Goal: Transaction & Acquisition: Book appointment/travel/reservation

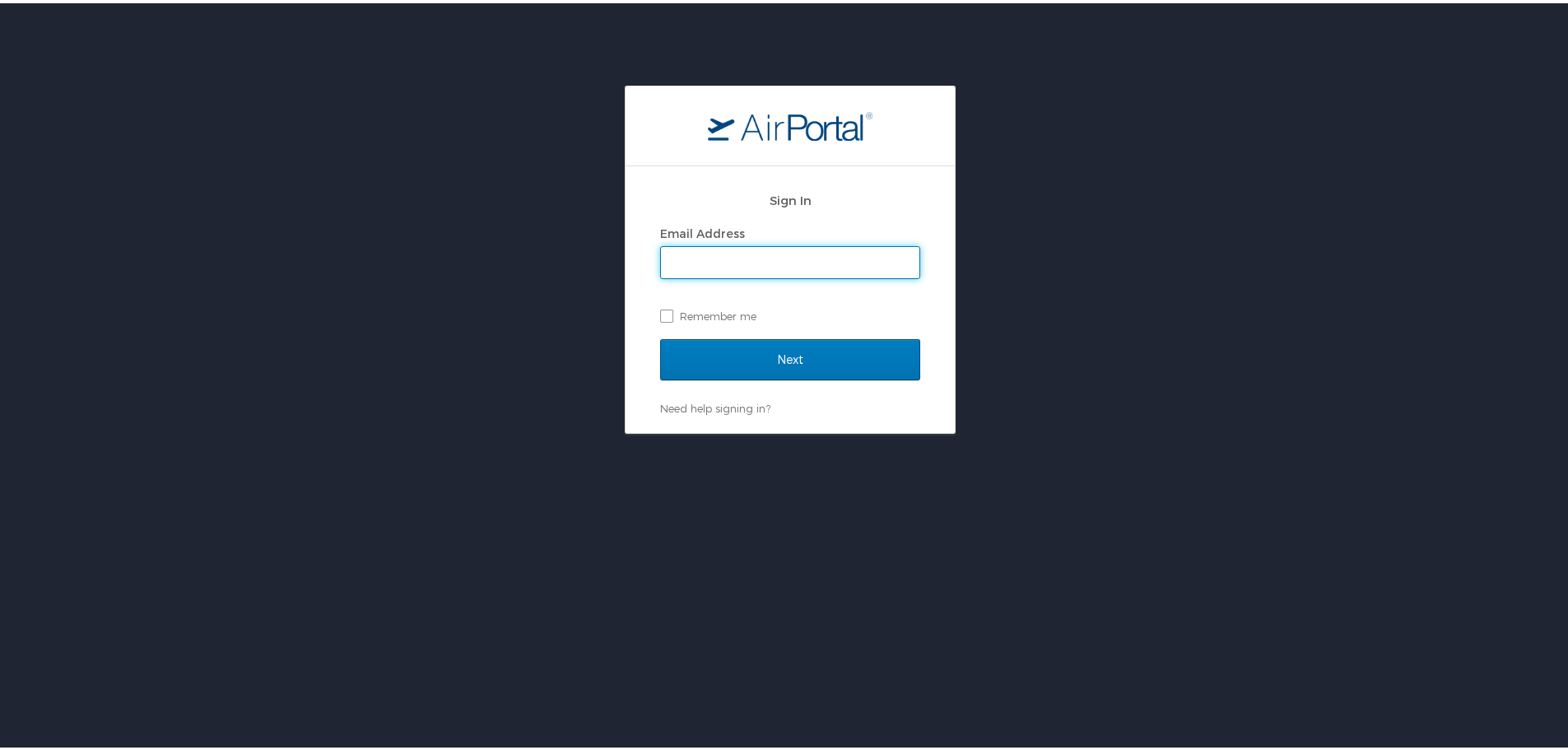
click at [764, 254] on input "Email Address" at bounding box center [790, 259] width 259 height 31
drag, startPoint x: 701, startPoint y: 266, endPoint x: 563, endPoint y: 252, distance: 138.7
click at [560, 252] on div "Sign In Email Address kipp Remember me Next Need help signing in? Forgot passwo…" at bounding box center [790, 256] width 1580 height 349
type input "[PERSON_NAME][EMAIL_ADDRESS][PERSON_NAME][DOMAIN_NAME]"
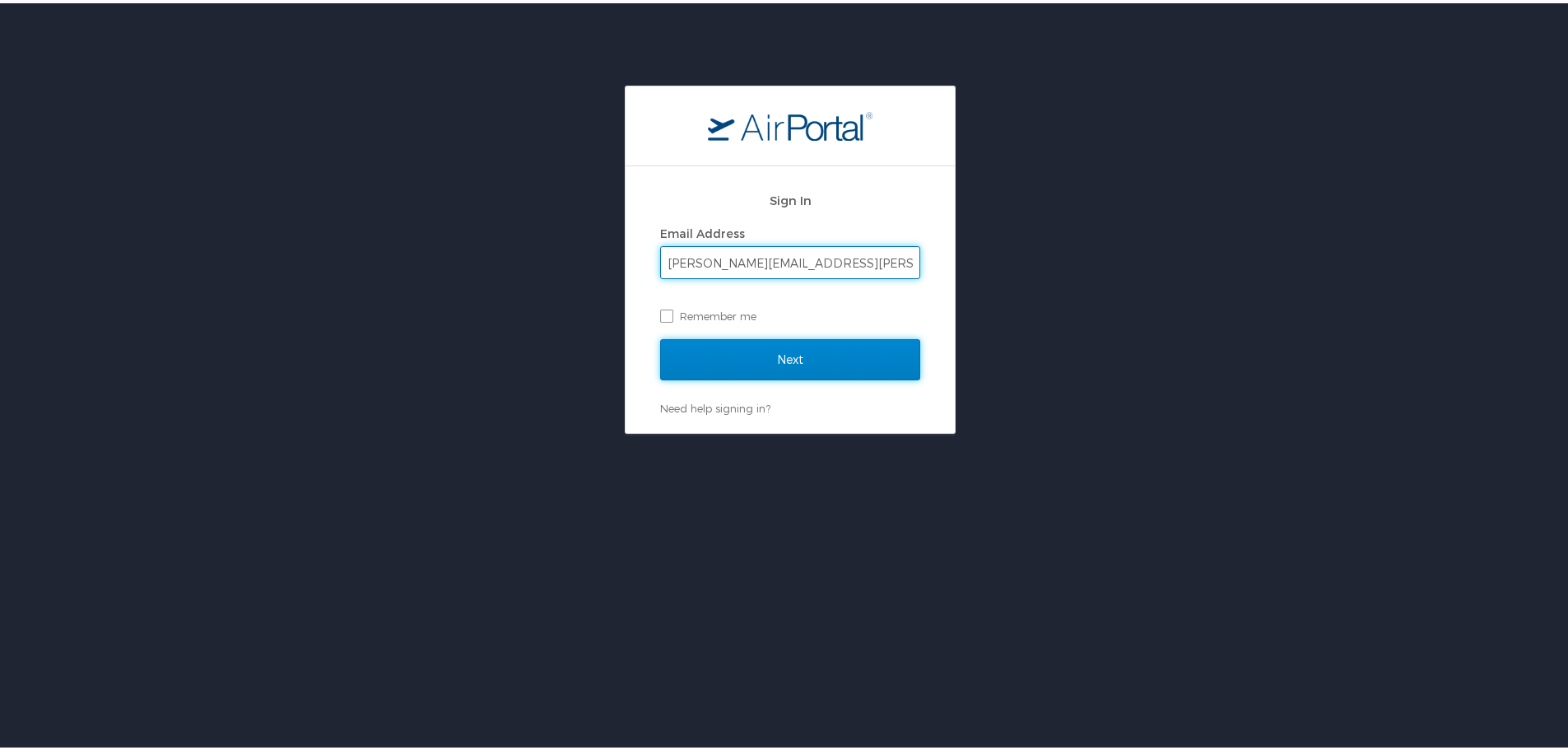
click at [756, 362] on input "Next" at bounding box center [790, 356] width 260 height 41
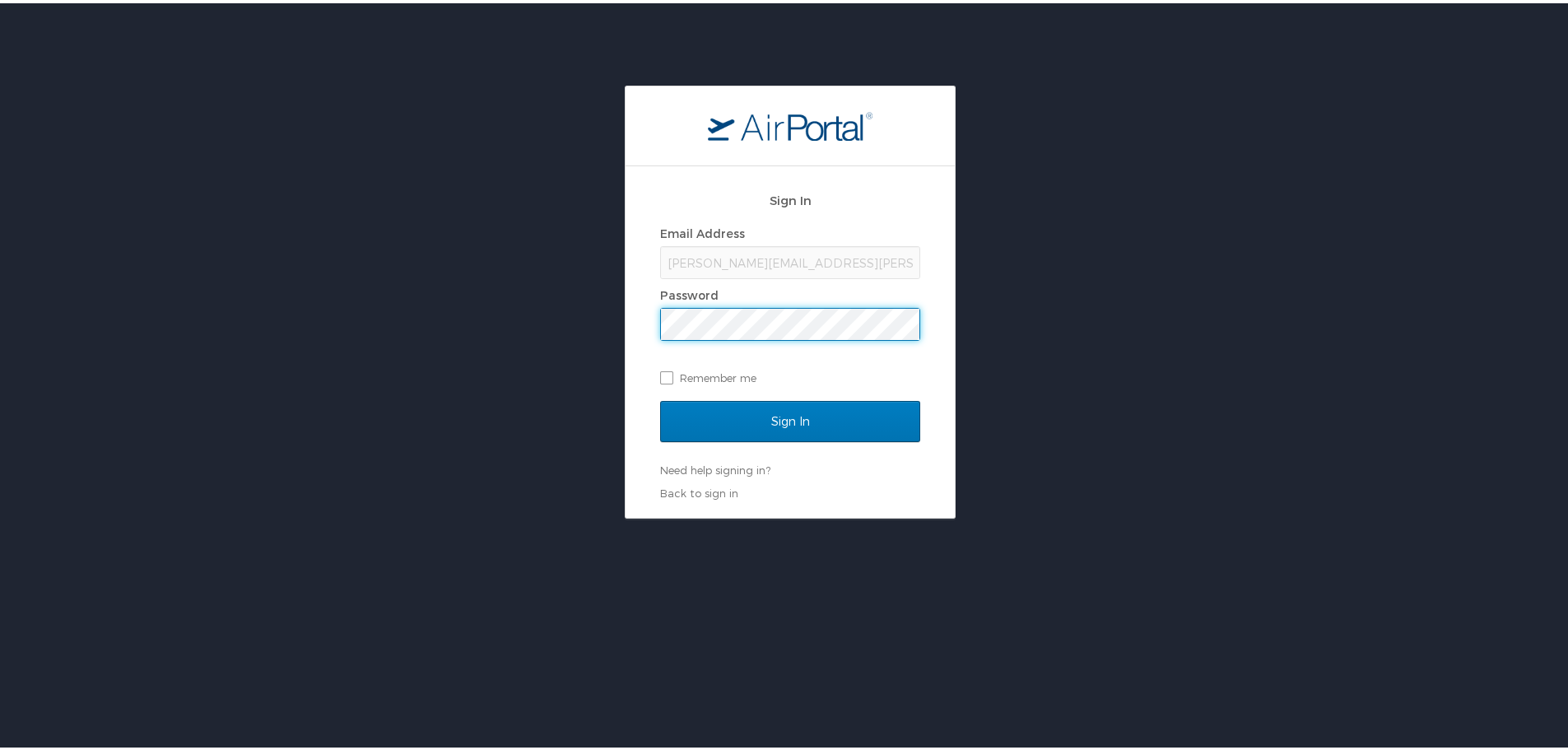
click at [660, 398] on input "Sign In" at bounding box center [790, 418] width 260 height 41
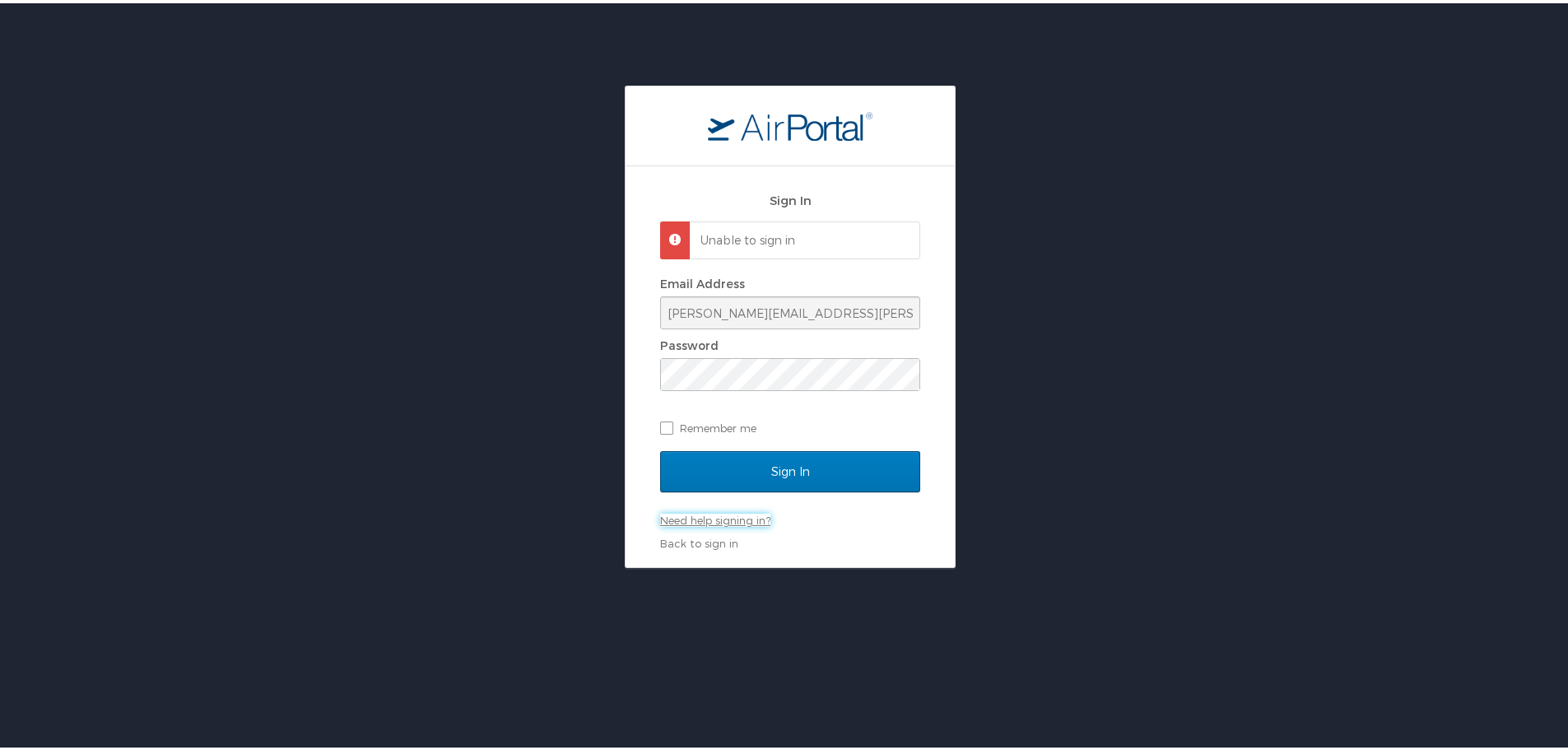
click at [736, 521] on link "Need help signing in?" at bounding box center [715, 516] width 110 height 13
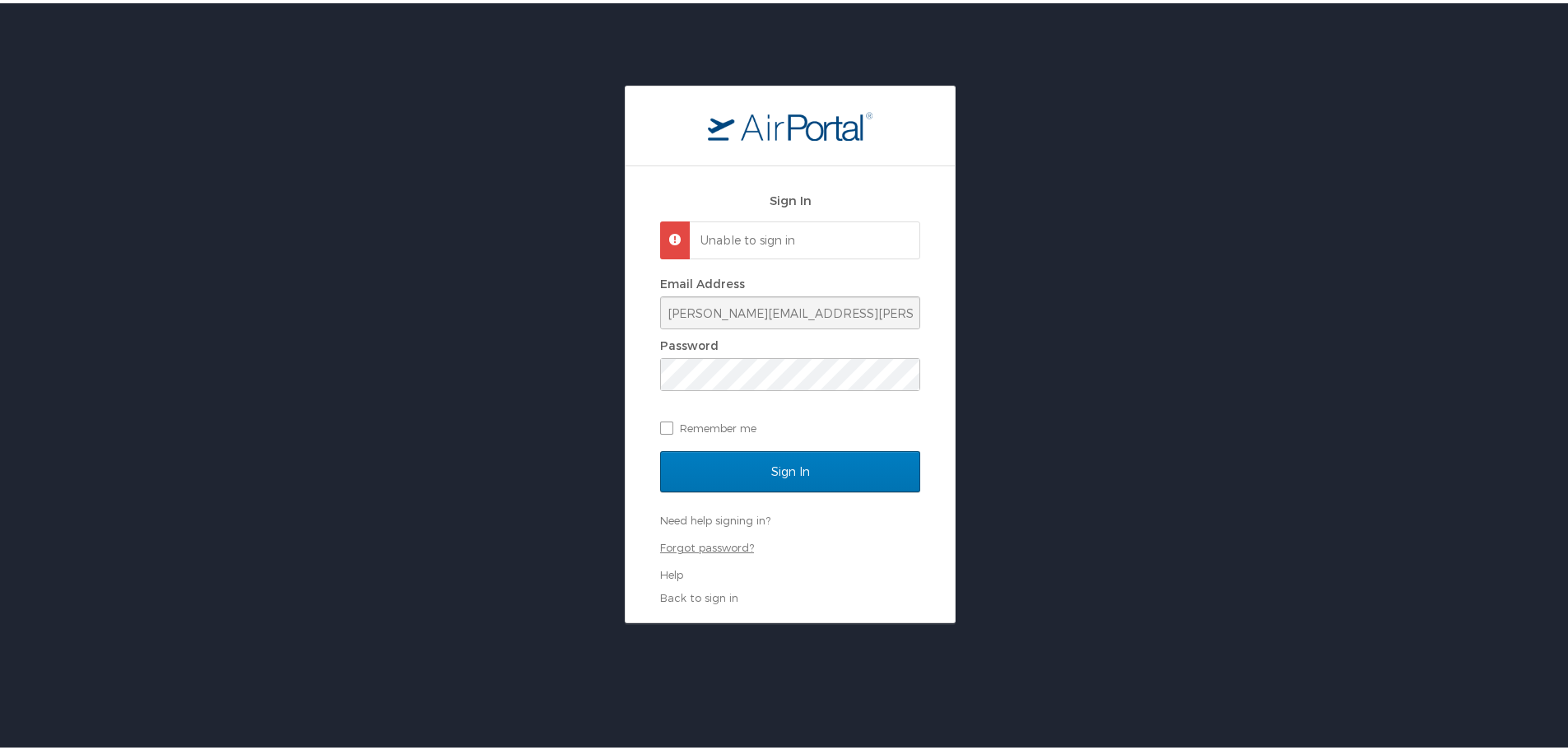
click at [687, 544] on link "Forgot password?" at bounding box center [707, 544] width 94 height 13
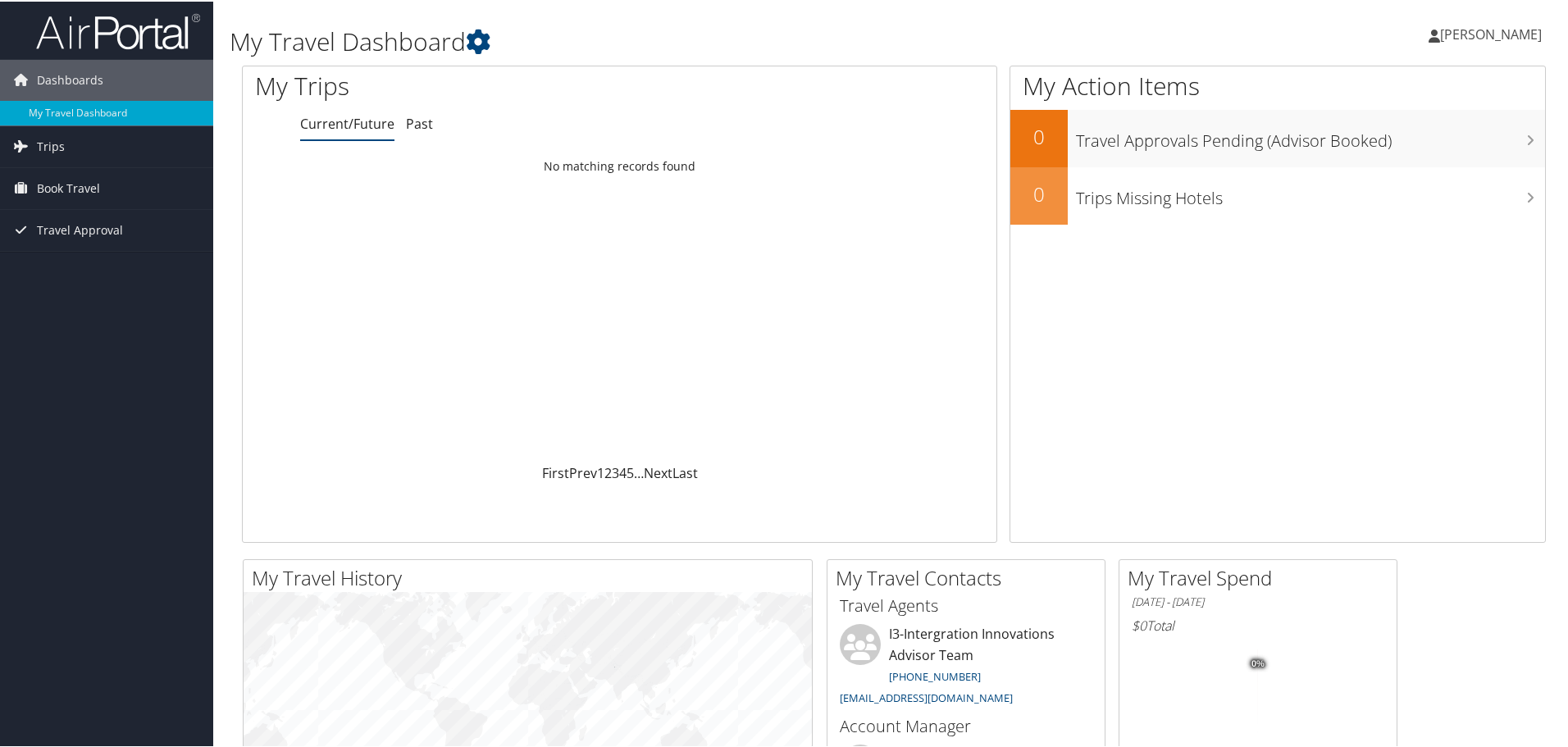
click at [1480, 31] on span "[PERSON_NAME]" at bounding box center [1491, 33] width 102 height 18
click at [1383, 92] on link "My Settings" at bounding box center [1447, 91] width 183 height 28
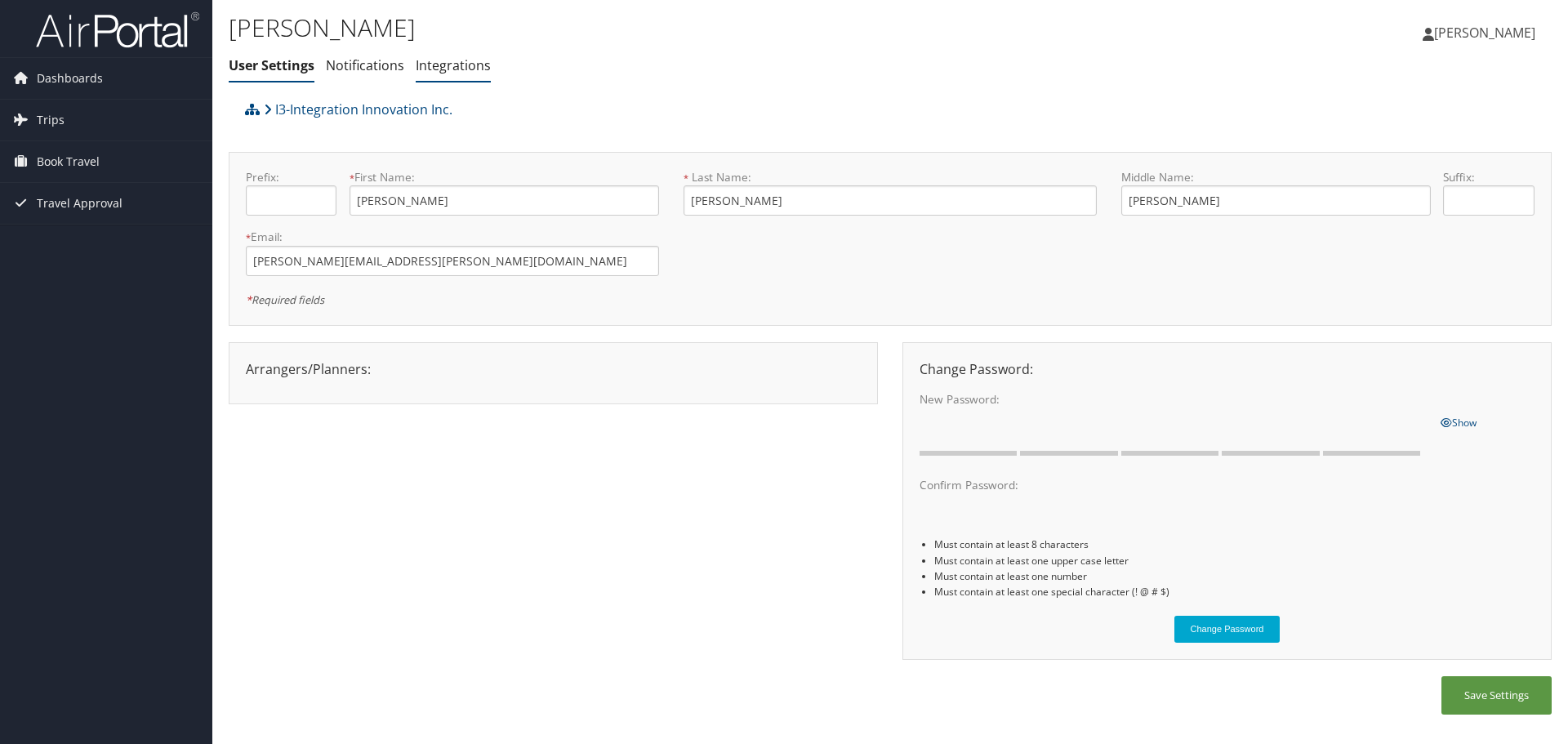
click at [437, 65] on link "Integrations" at bounding box center [454, 65] width 75 height 18
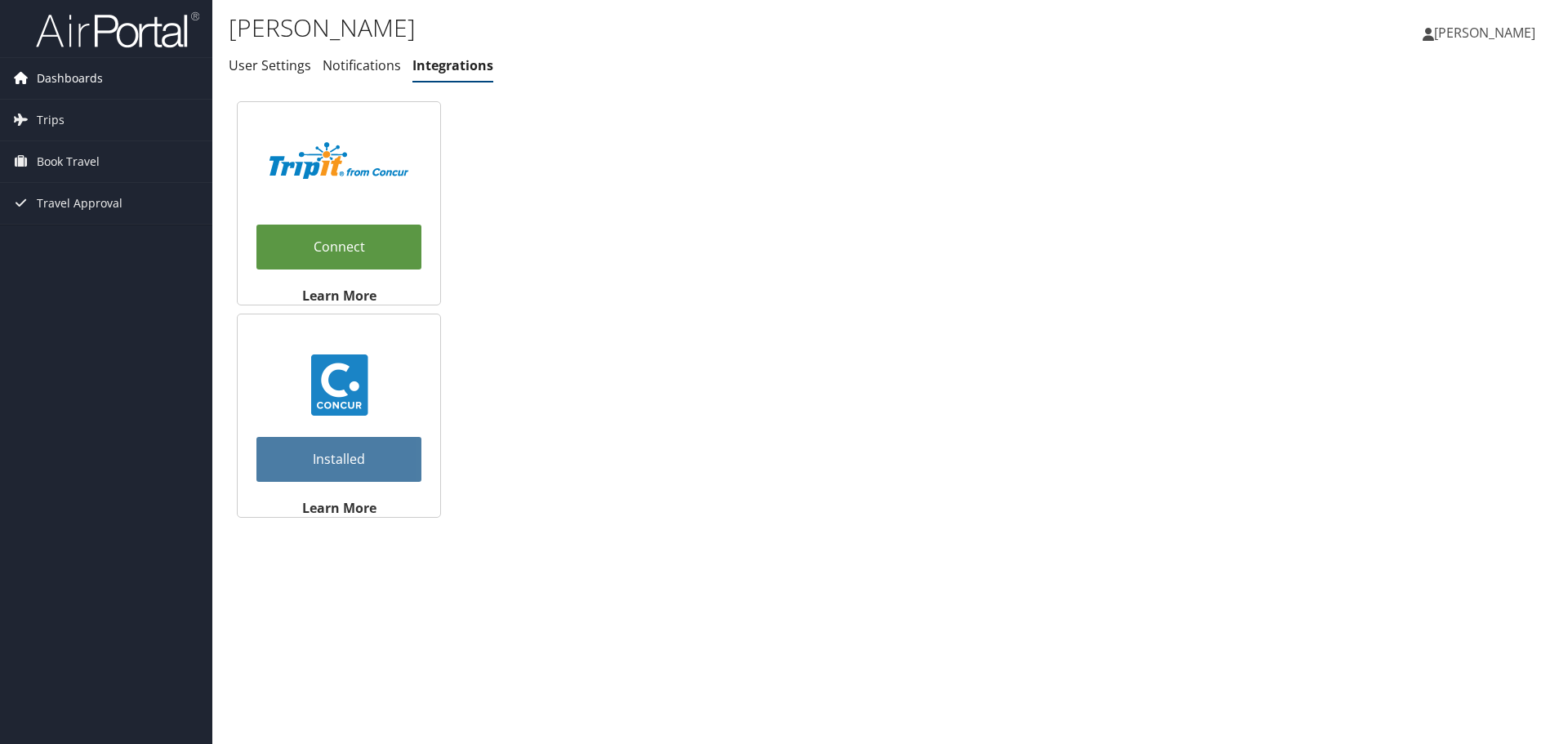
click at [53, 79] on span "Dashboards" at bounding box center [70, 78] width 67 height 41
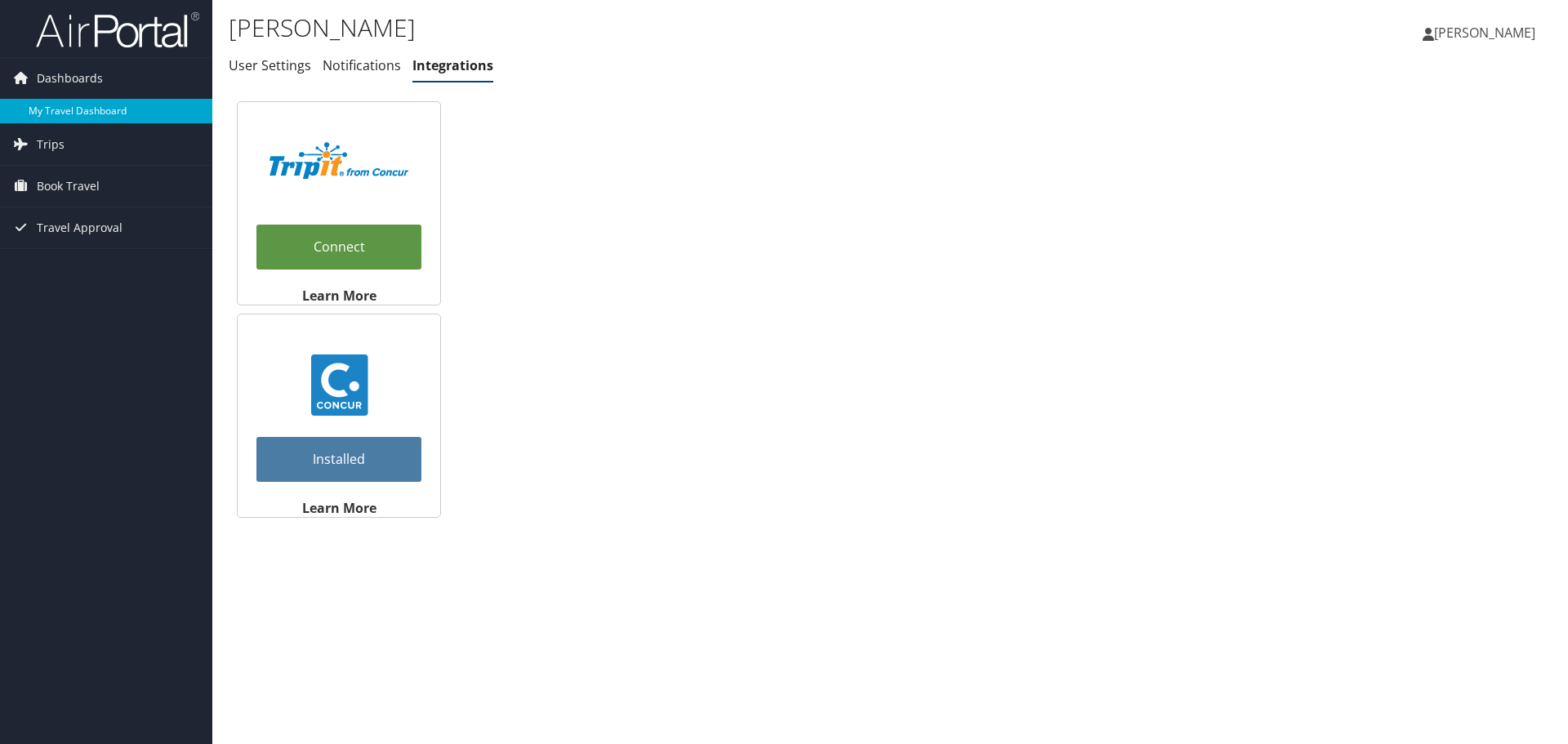
click at [76, 108] on link "My Travel Dashboard" at bounding box center [106, 111] width 213 height 25
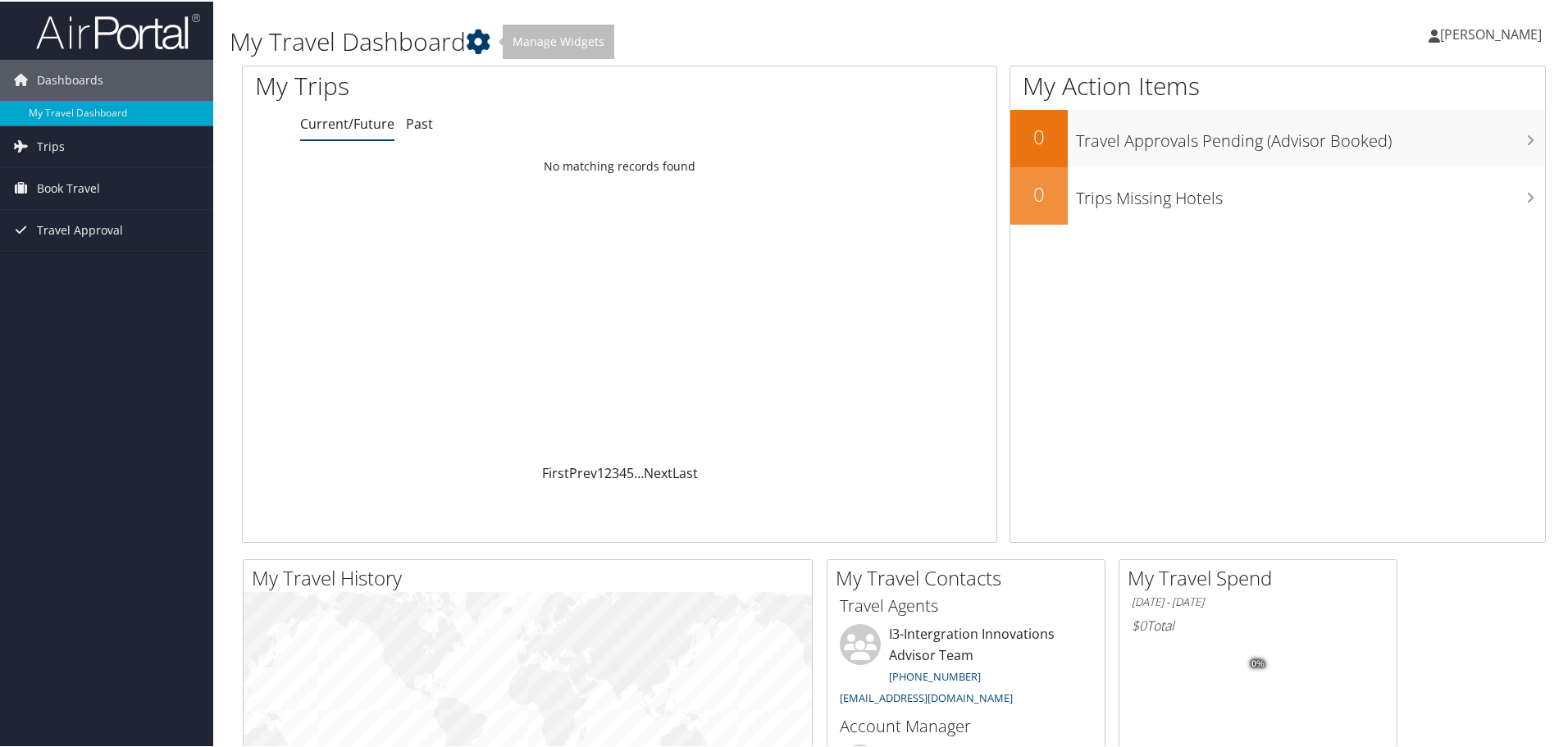
click at [477, 42] on icon at bounding box center [478, 40] width 25 height 25
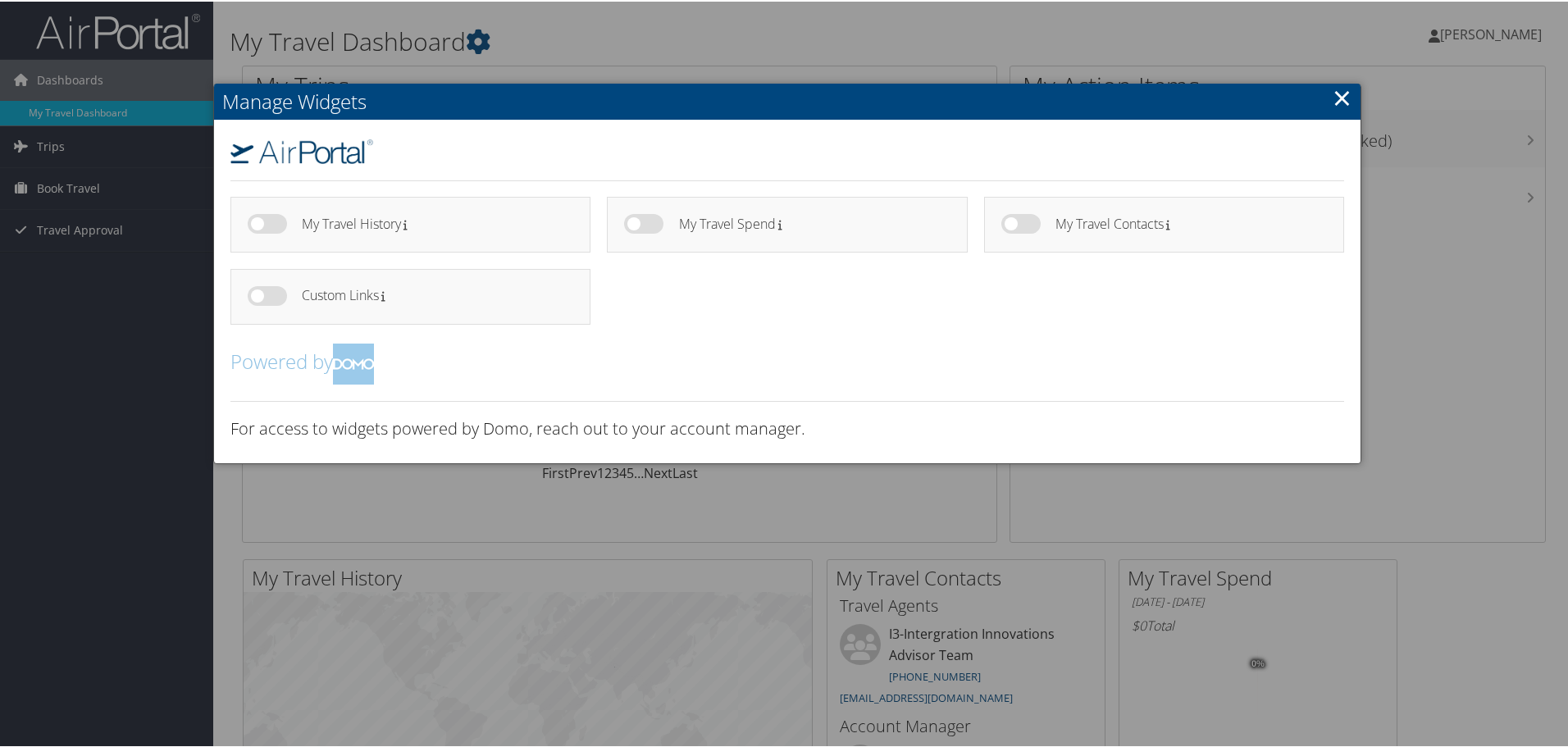
click at [1339, 92] on link "×" at bounding box center [1341, 96] width 18 height 33
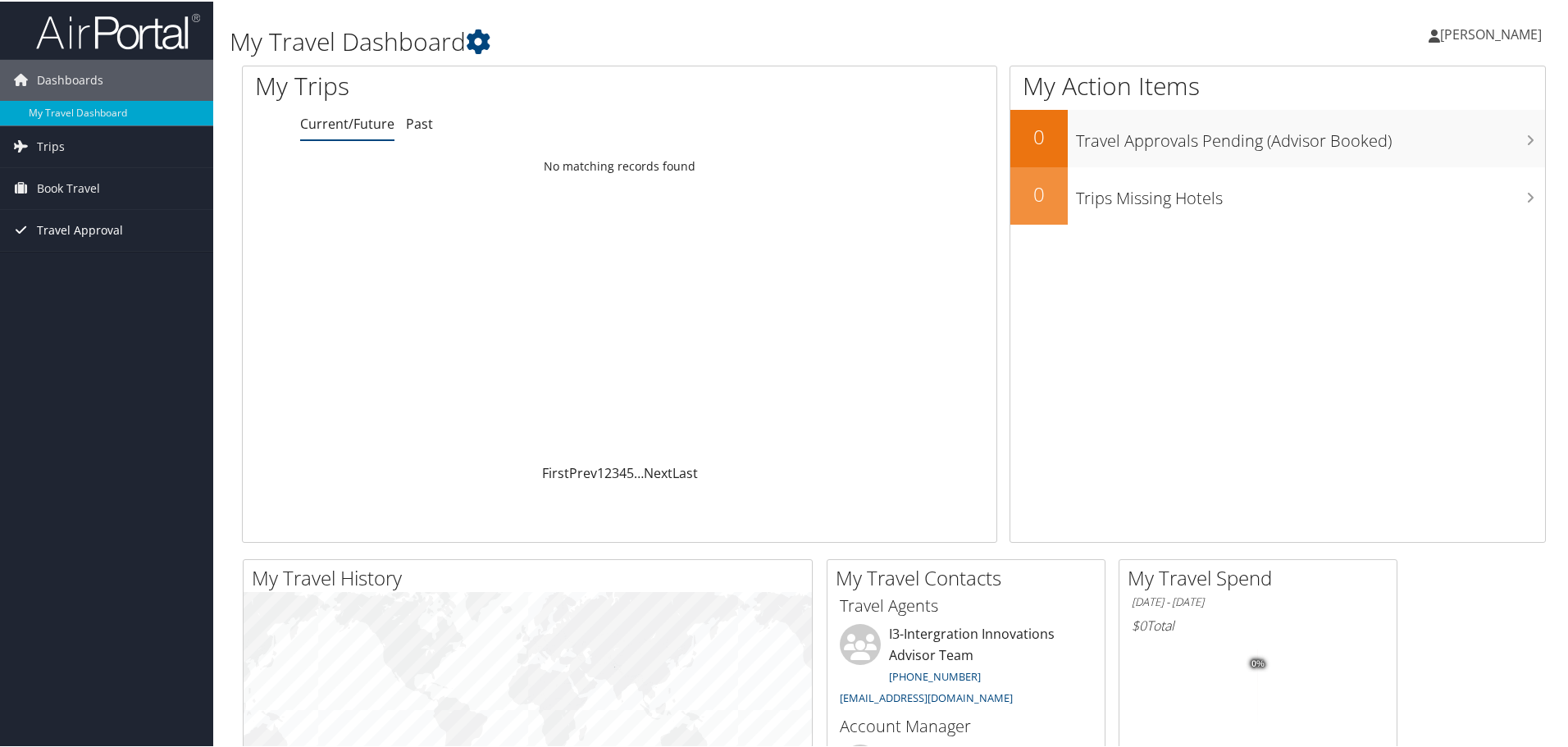
click at [99, 214] on span "Travel Approval" at bounding box center [80, 228] width 86 height 41
click at [66, 263] on link "Pending Trip Approvals" at bounding box center [106, 262] width 214 height 25
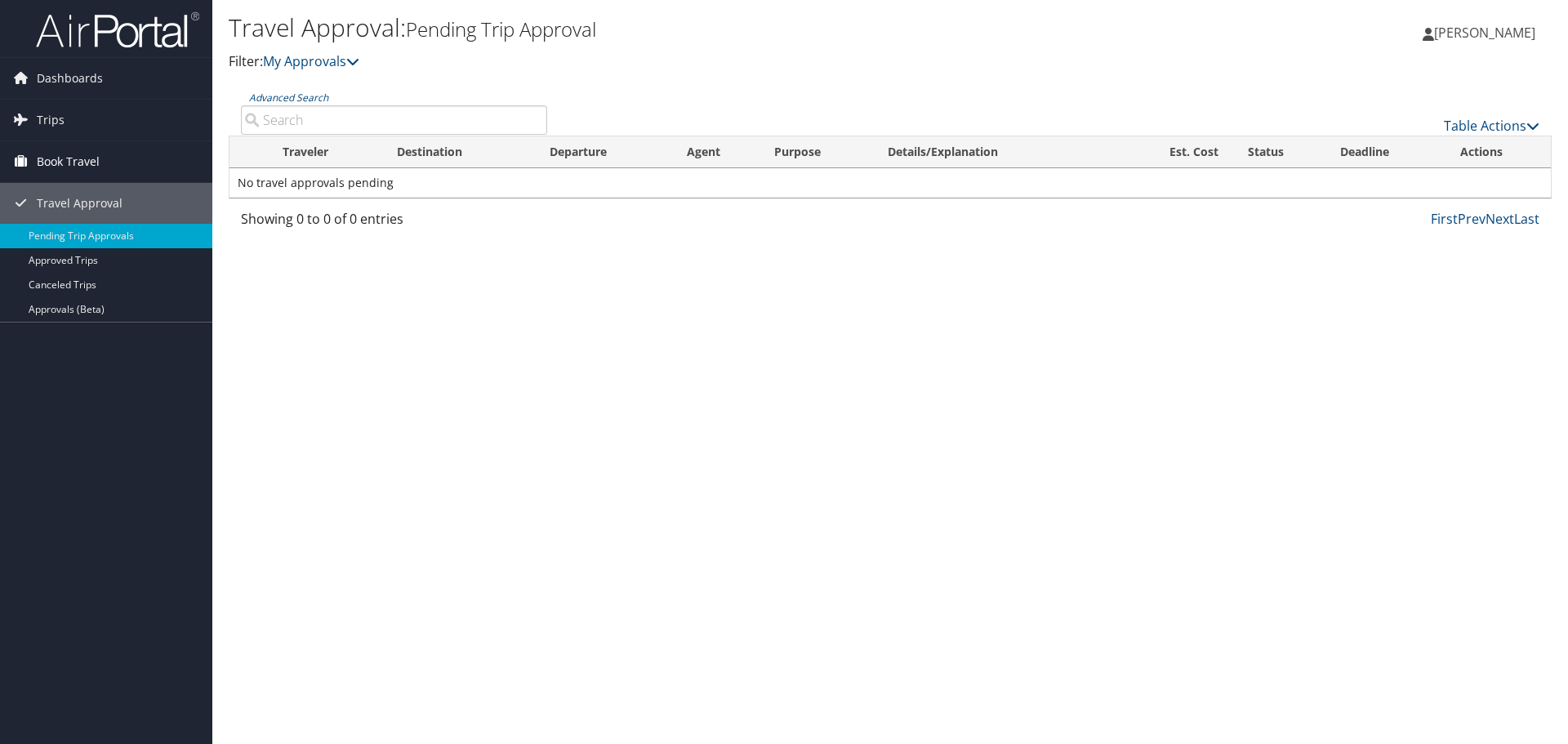
click at [39, 158] on span "Book Travel" at bounding box center [68, 161] width 63 height 41
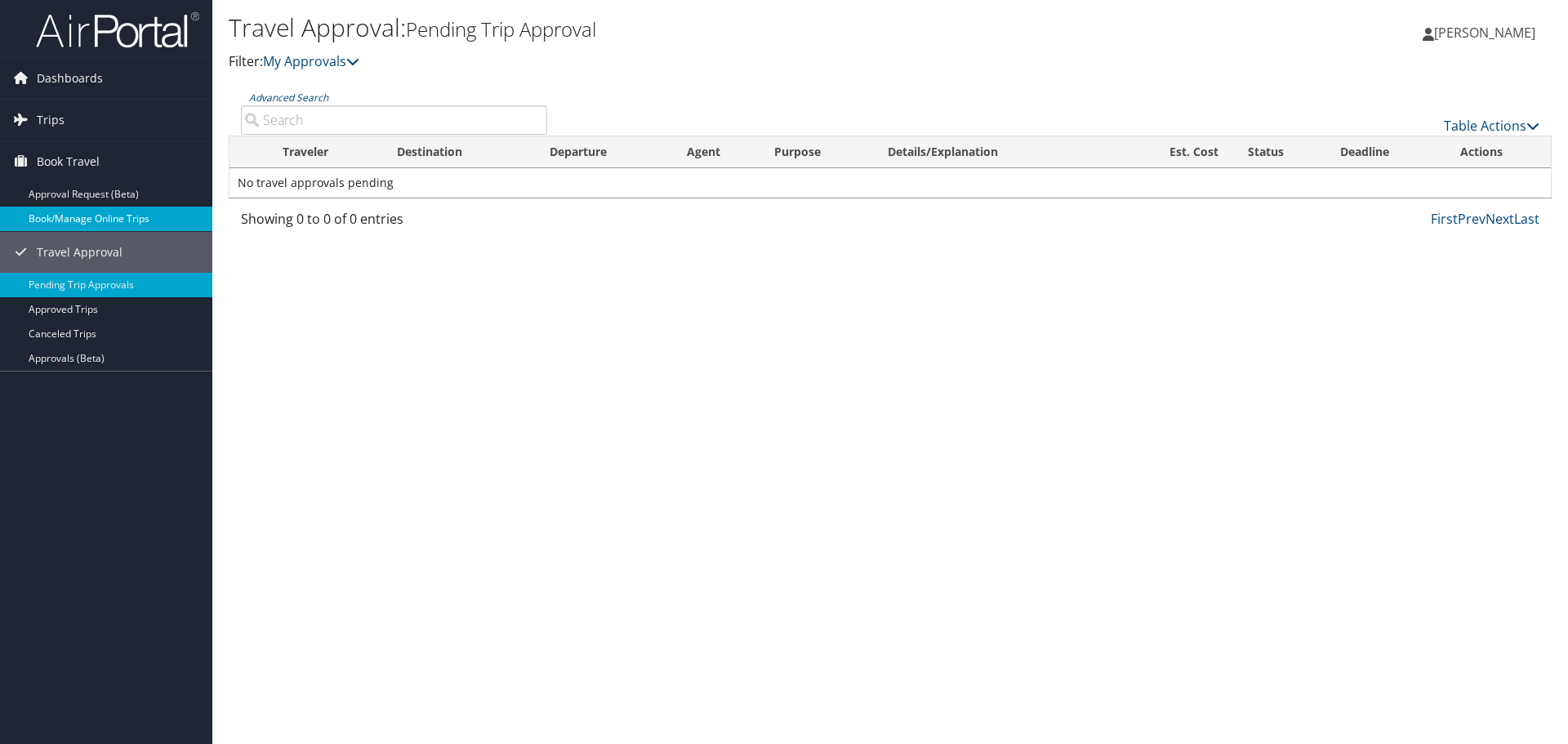
click at [68, 214] on link "Book/Manage Online Trips" at bounding box center [106, 219] width 213 height 25
click at [70, 191] on link "Approval Request (Beta)" at bounding box center [106, 194] width 213 height 25
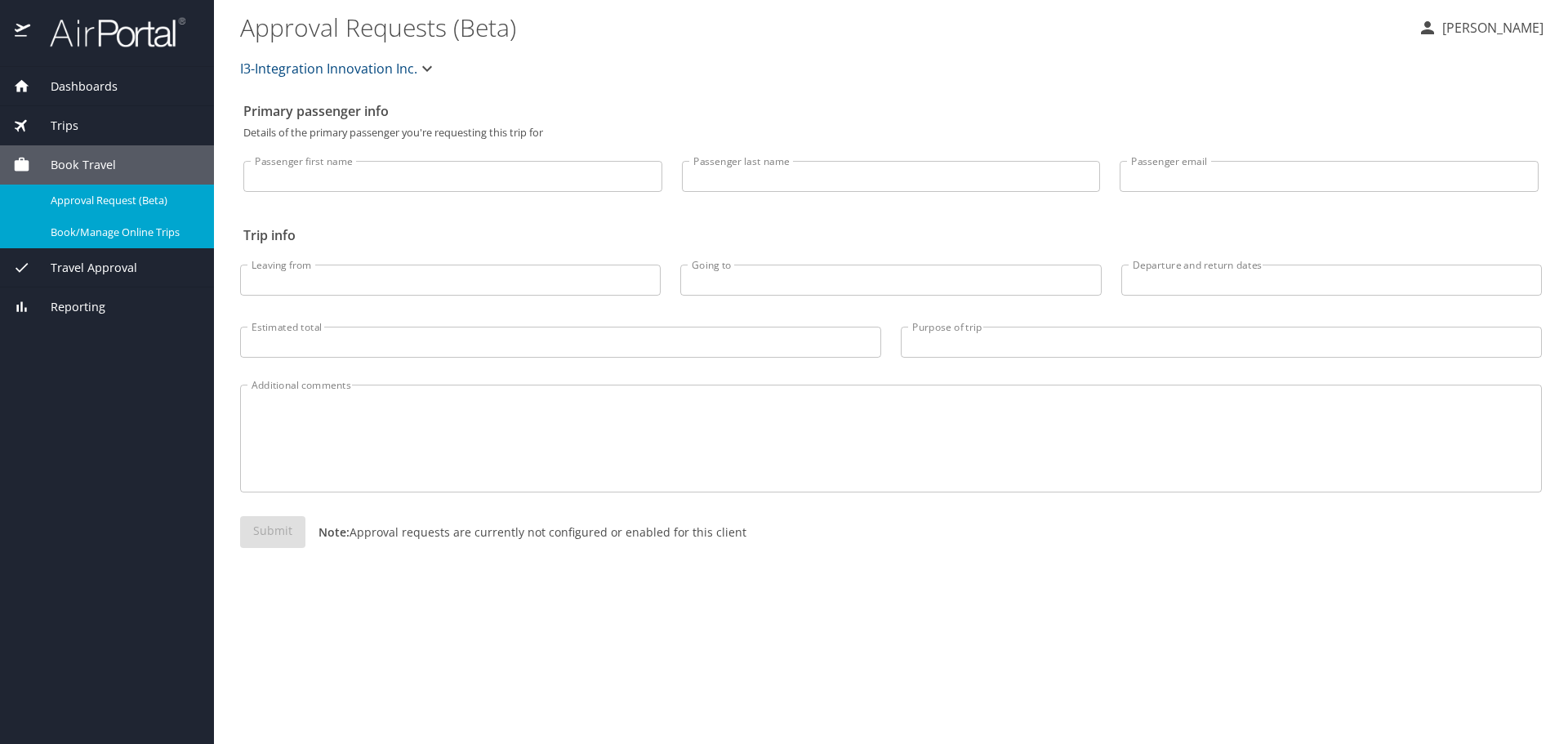
click at [77, 232] on span "Book/Manage Online Trips" at bounding box center [123, 233] width 144 height 16
click at [426, 69] on icon "button" at bounding box center [426, 69] width 10 height 6
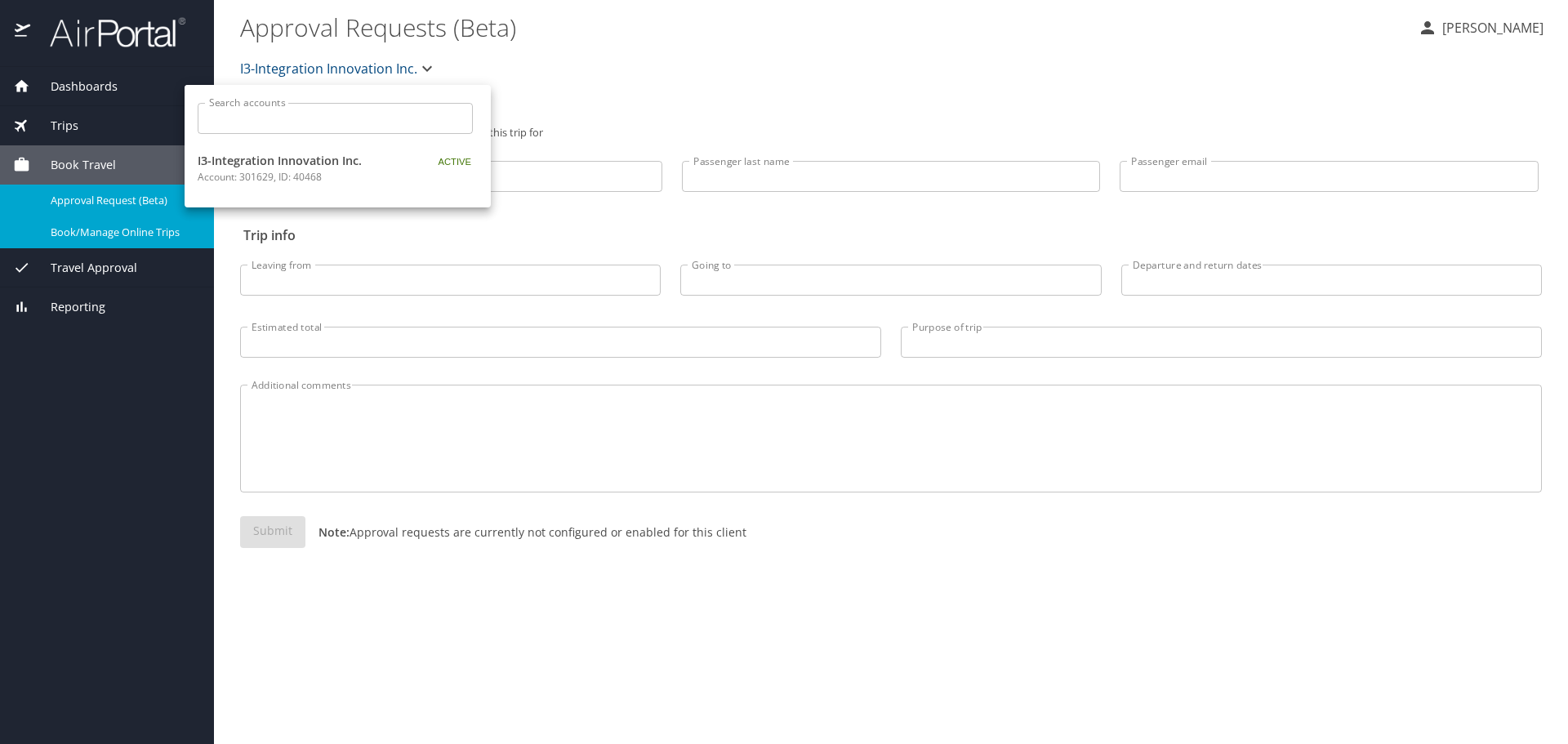
click at [587, 68] on div at bounding box center [784, 372] width 1568 height 744
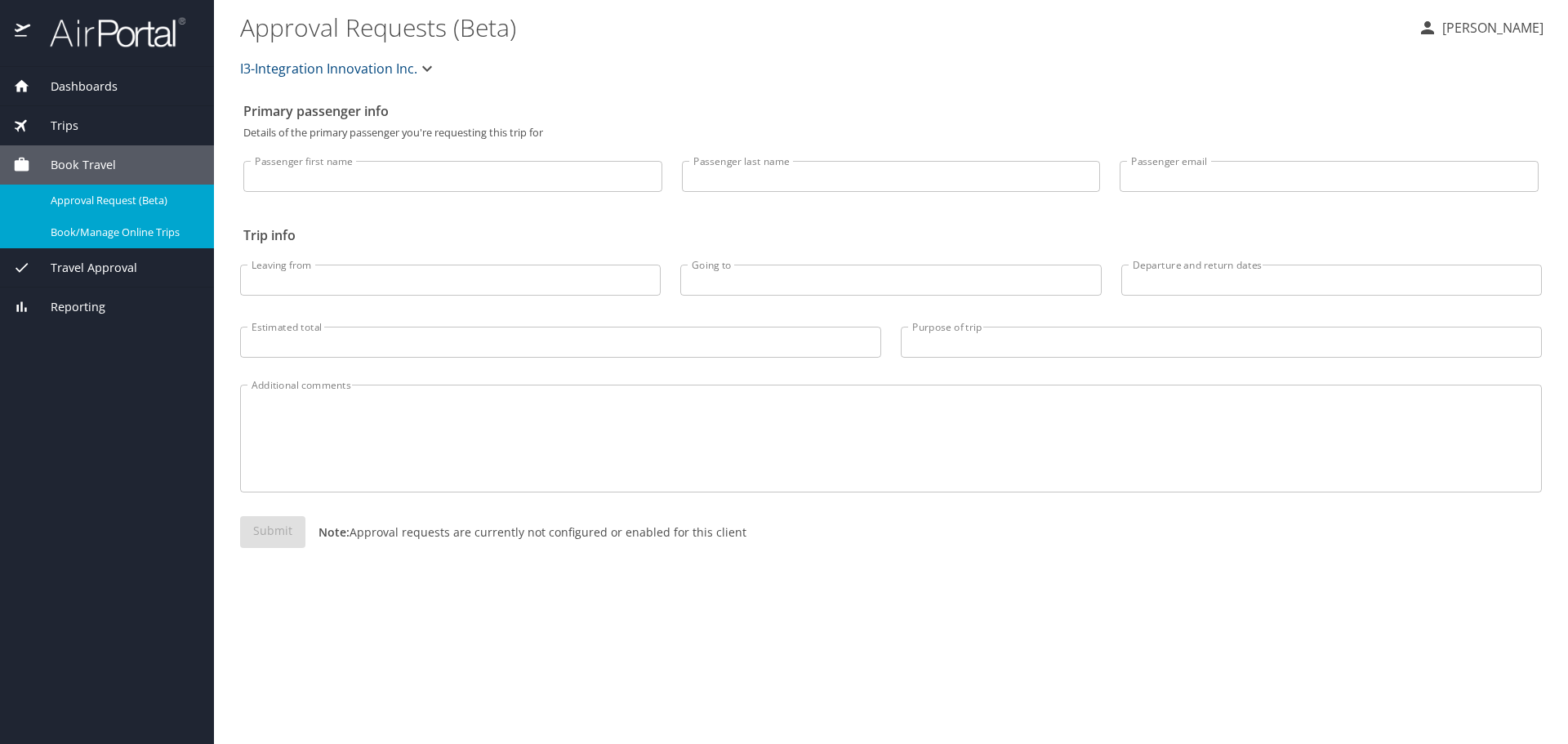
click at [61, 84] on span "Dashboards" at bounding box center [74, 87] width 88 height 18
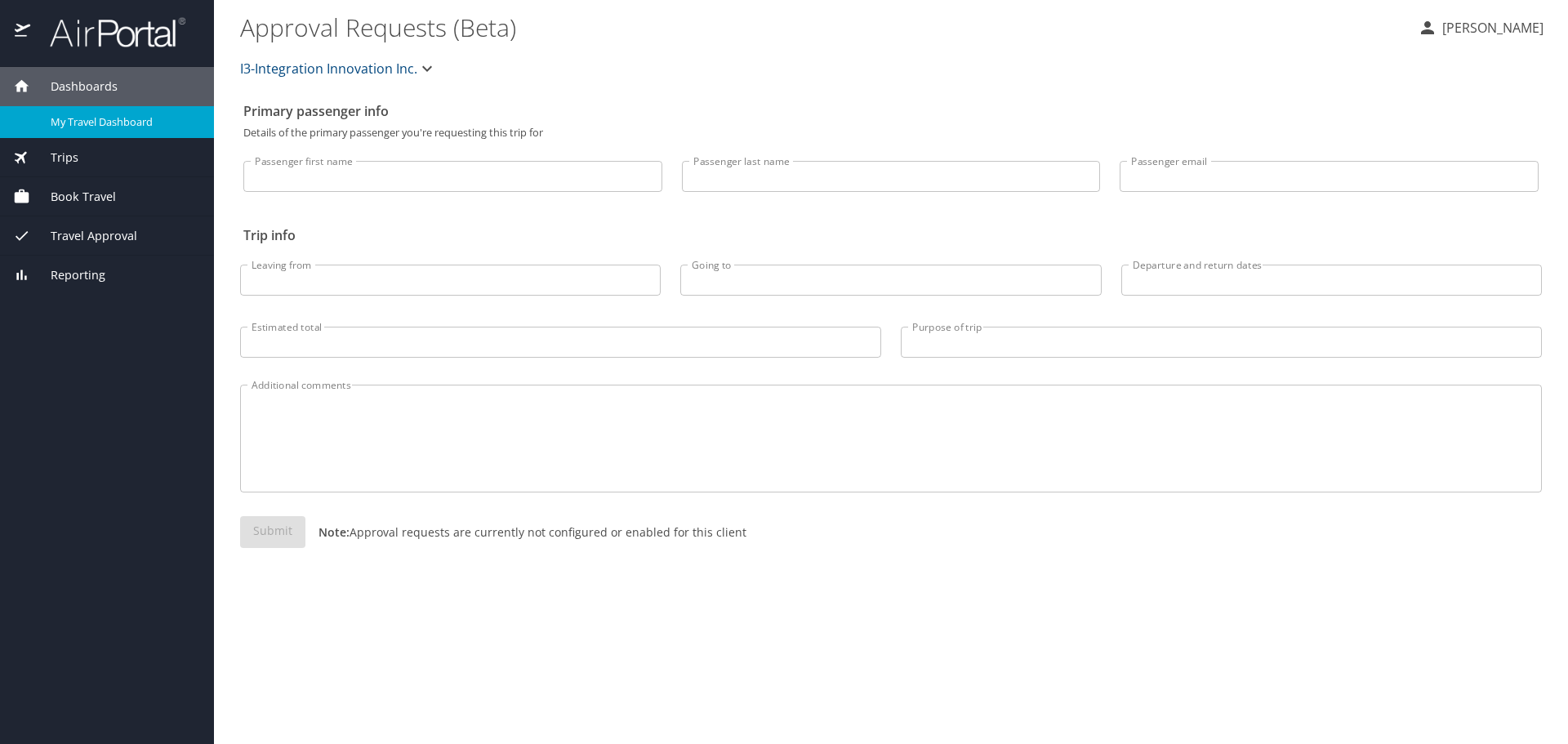
click at [94, 121] on span "My Travel Dashboard" at bounding box center [123, 123] width 144 height 16
